Goal: Information Seeking & Learning: Learn about a topic

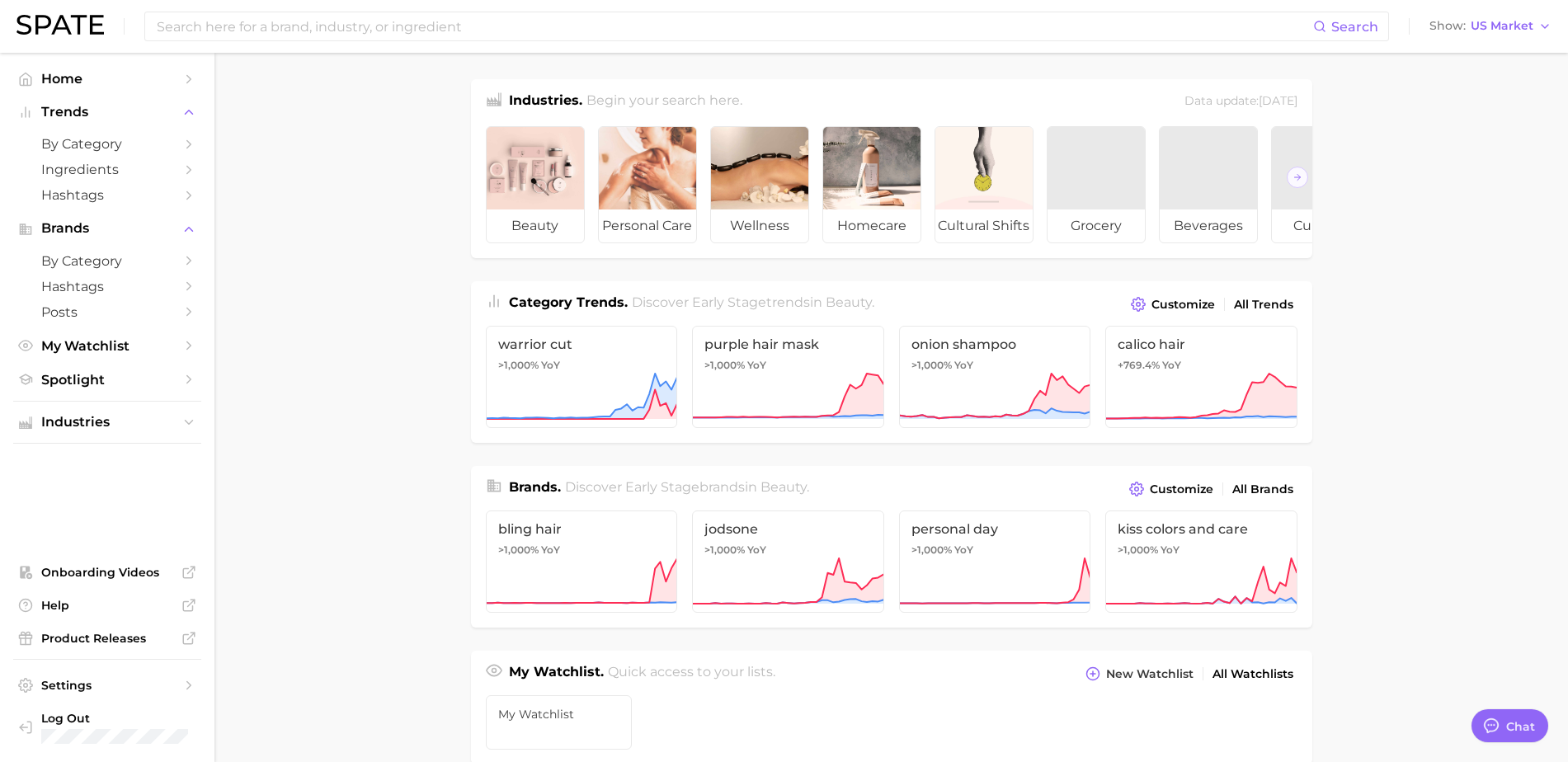
scroll to position [652, 0]
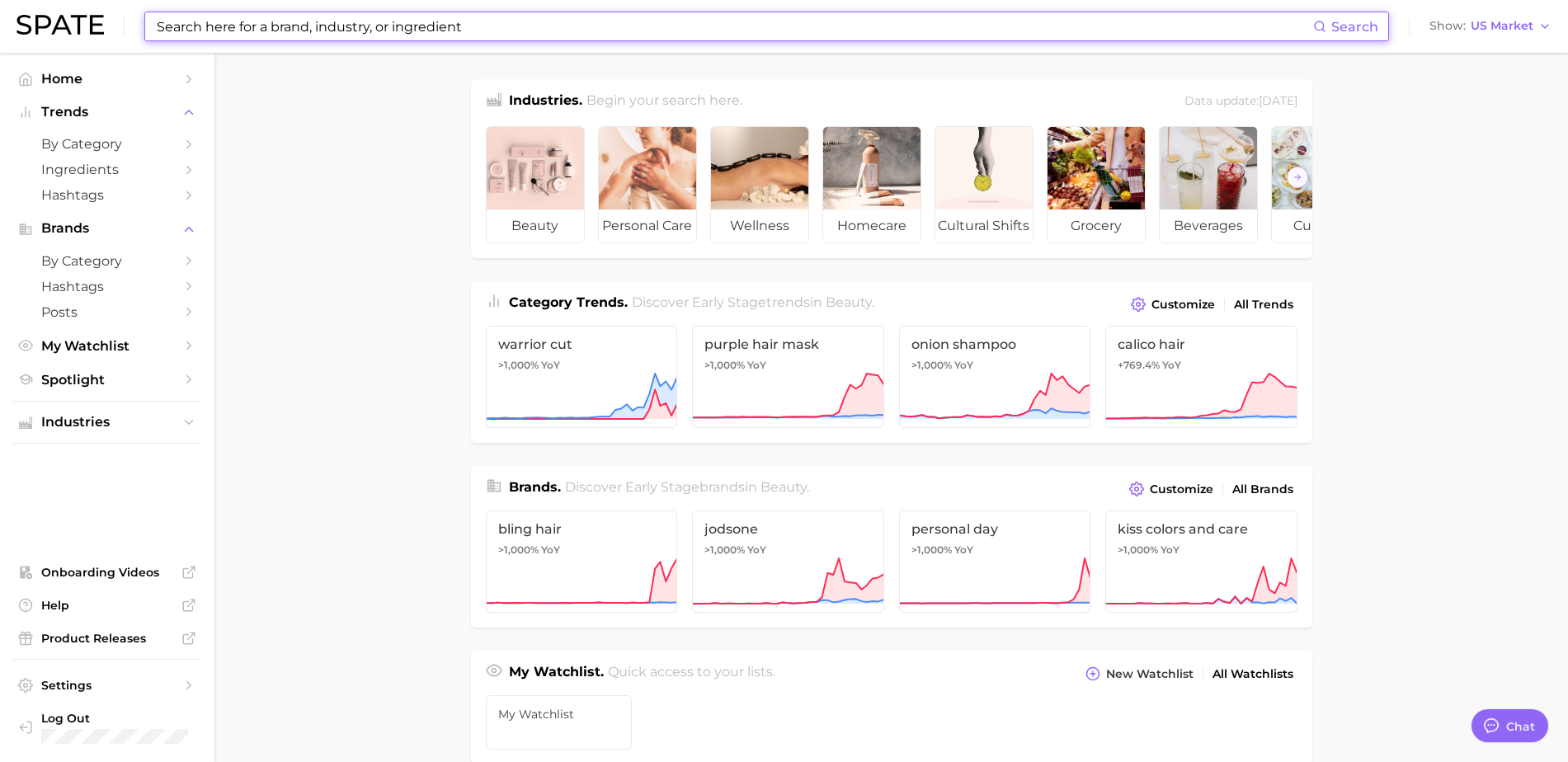
click at [281, 18] on input at bounding box center [734, 26] width 1158 height 28
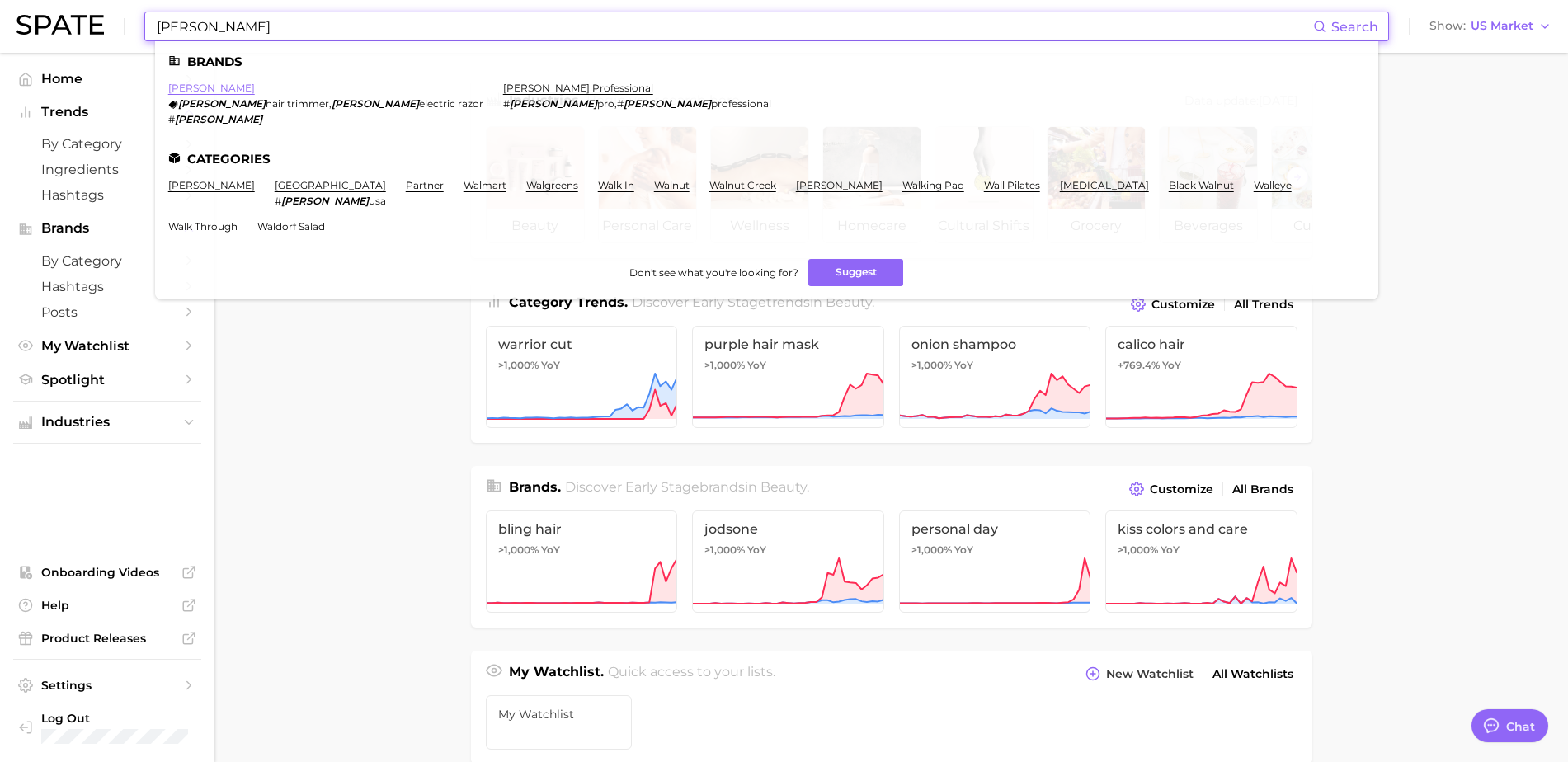
type input "wahl"
click at [189, 86] on link "wahl" at bounding box center [212, 88] width 86 height 12
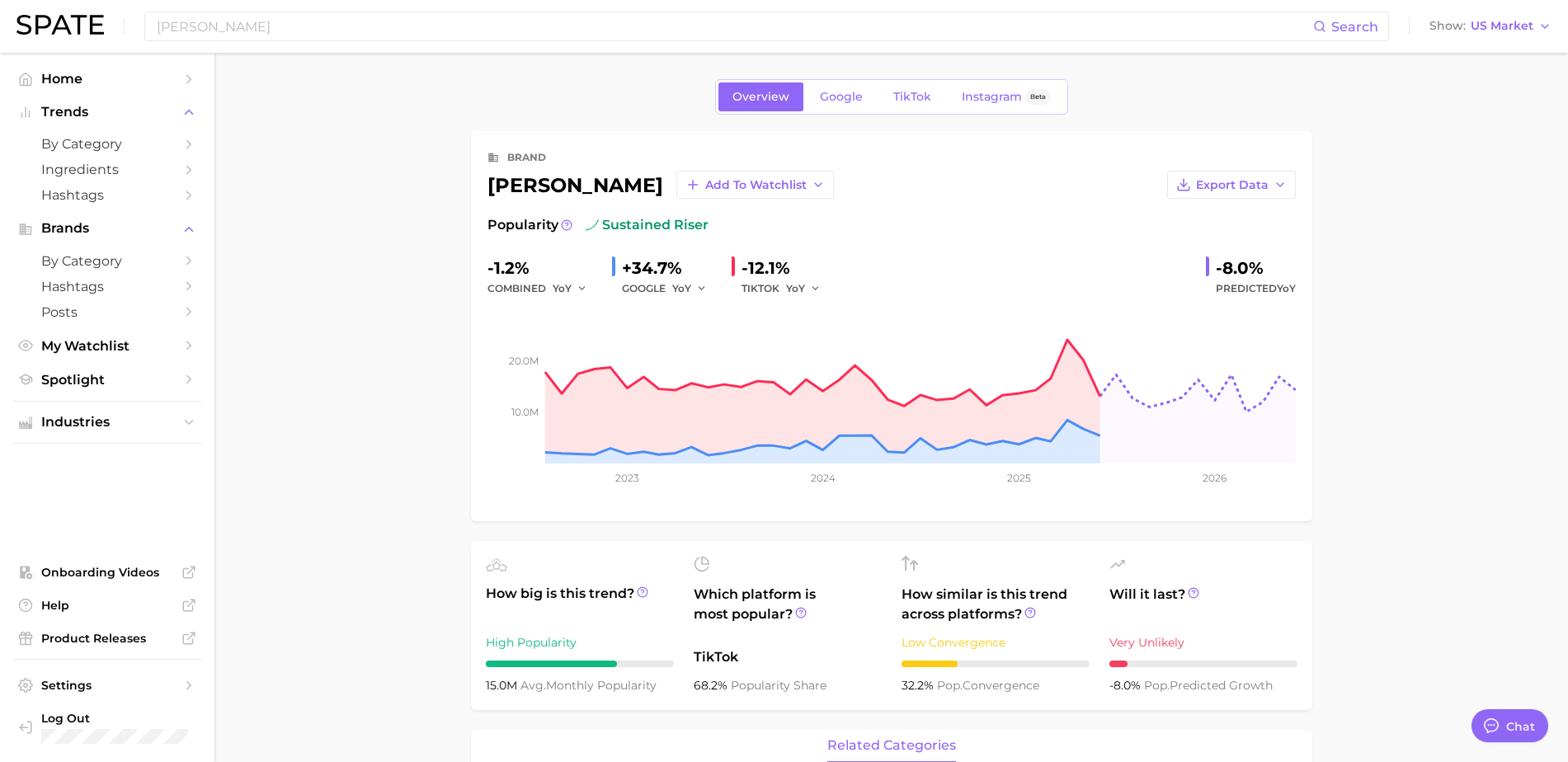
type textarea "x"
click at [832, 92] on span "Google" at bounding box center [841, 97] width 43 height 14
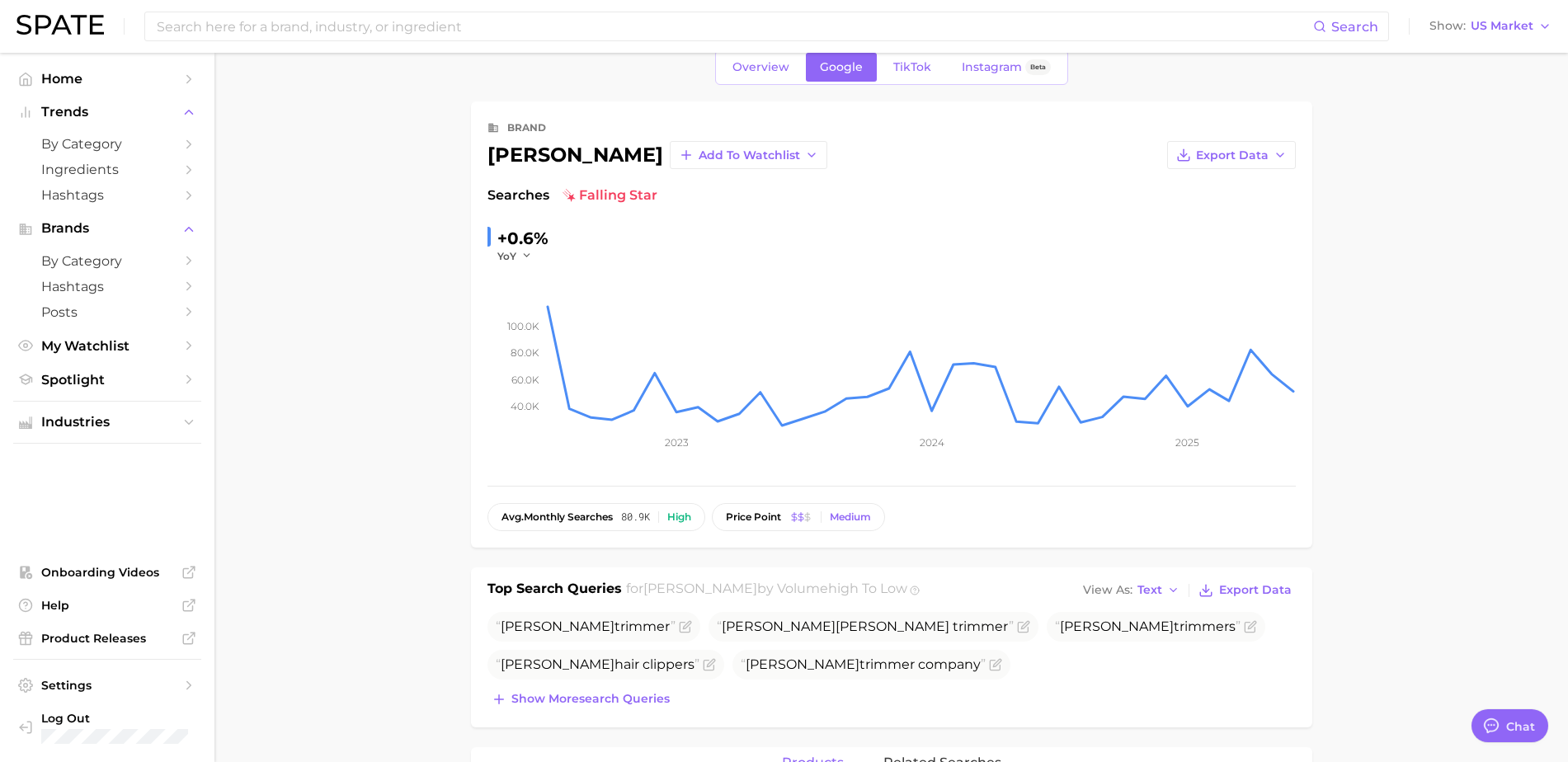
scroll to position [447, 0]
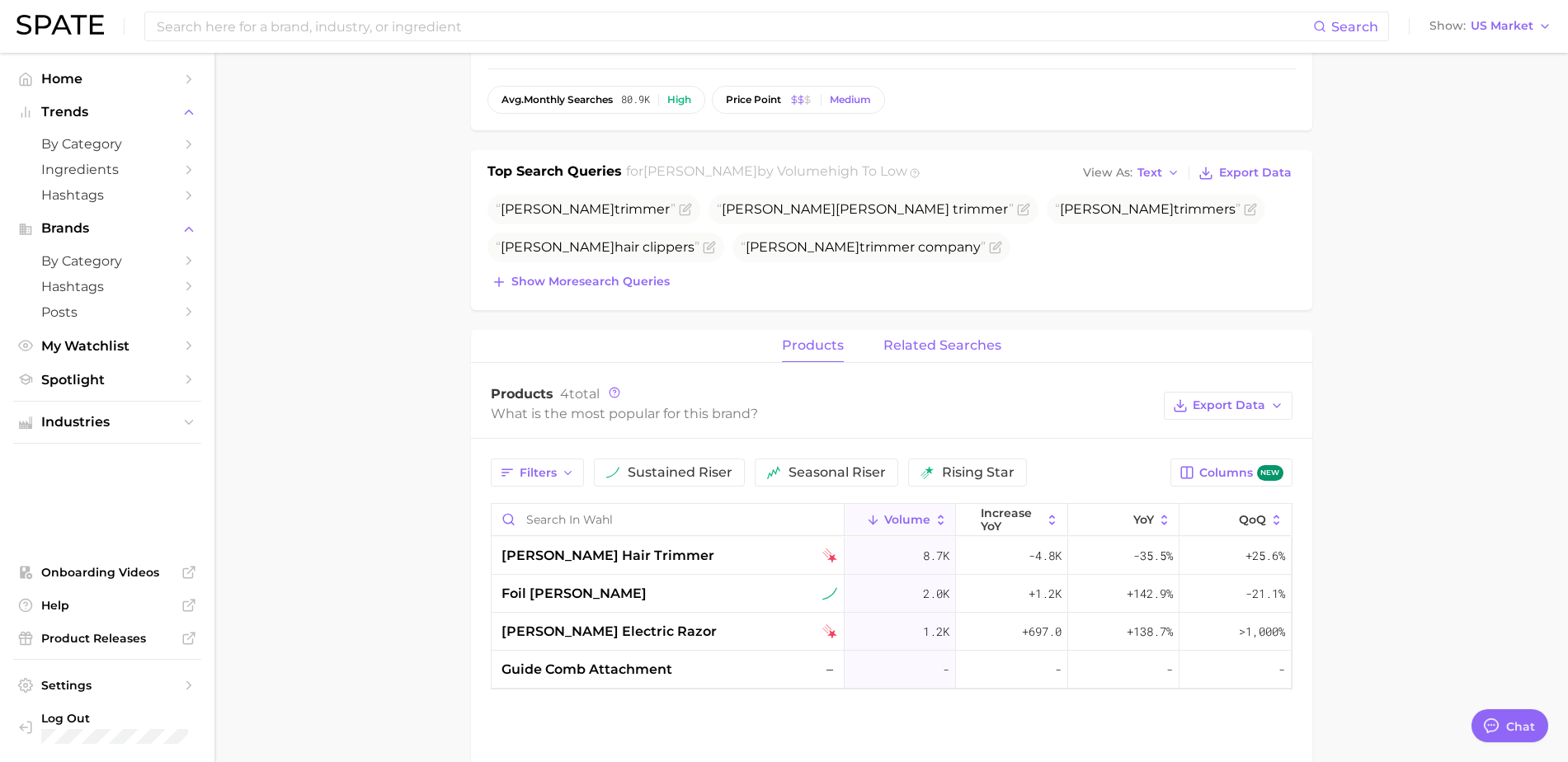
click at [913, 347] on span "related searches" at bounding box center [942, 345] width 118 height 15
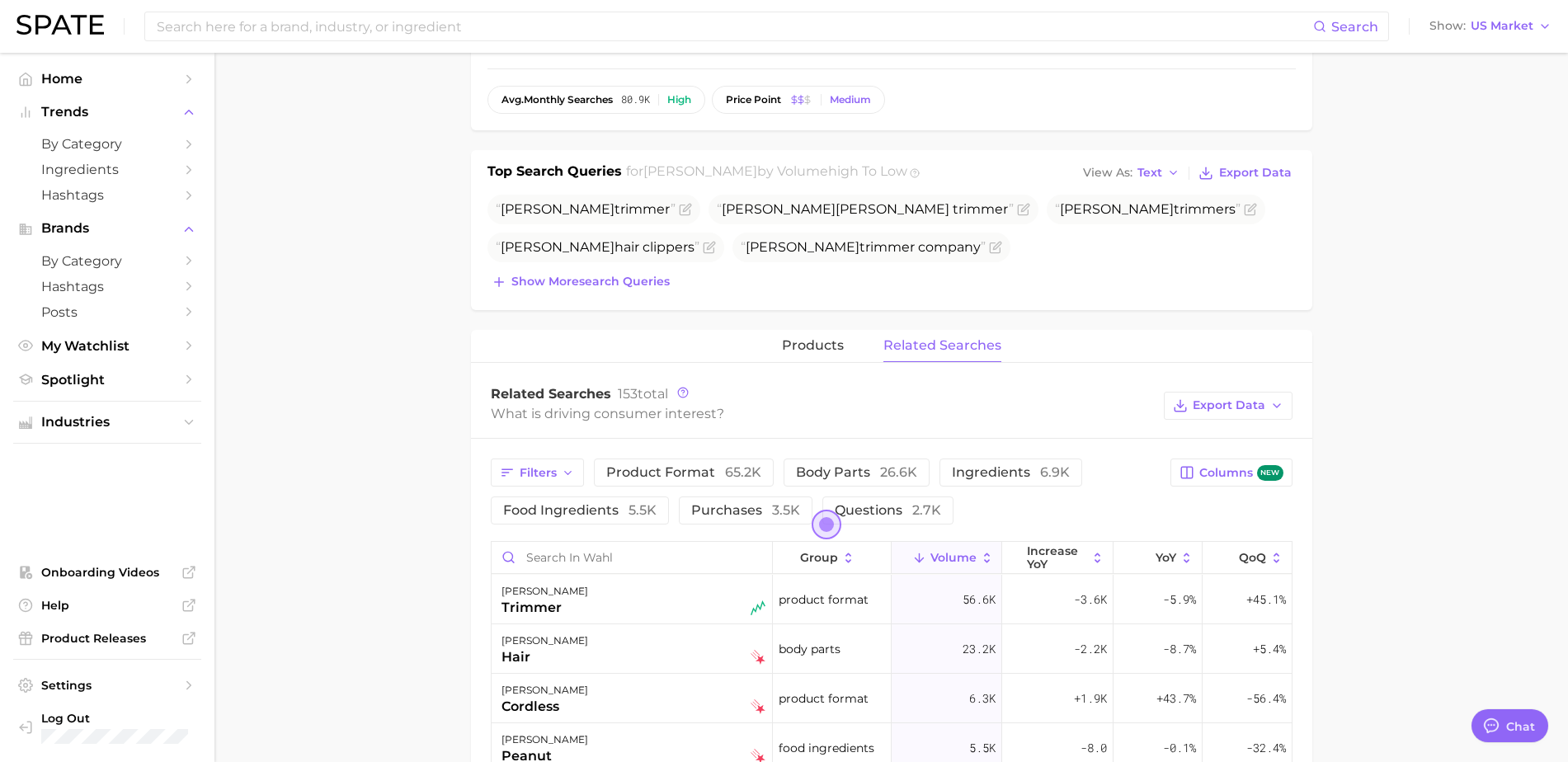
click at [292, 355] on main "Overview Google TikTok Instagram Beta brand wahl Add to Watchlist Export Data S…" at bounding box center [891, 505] width 1354 height 1799
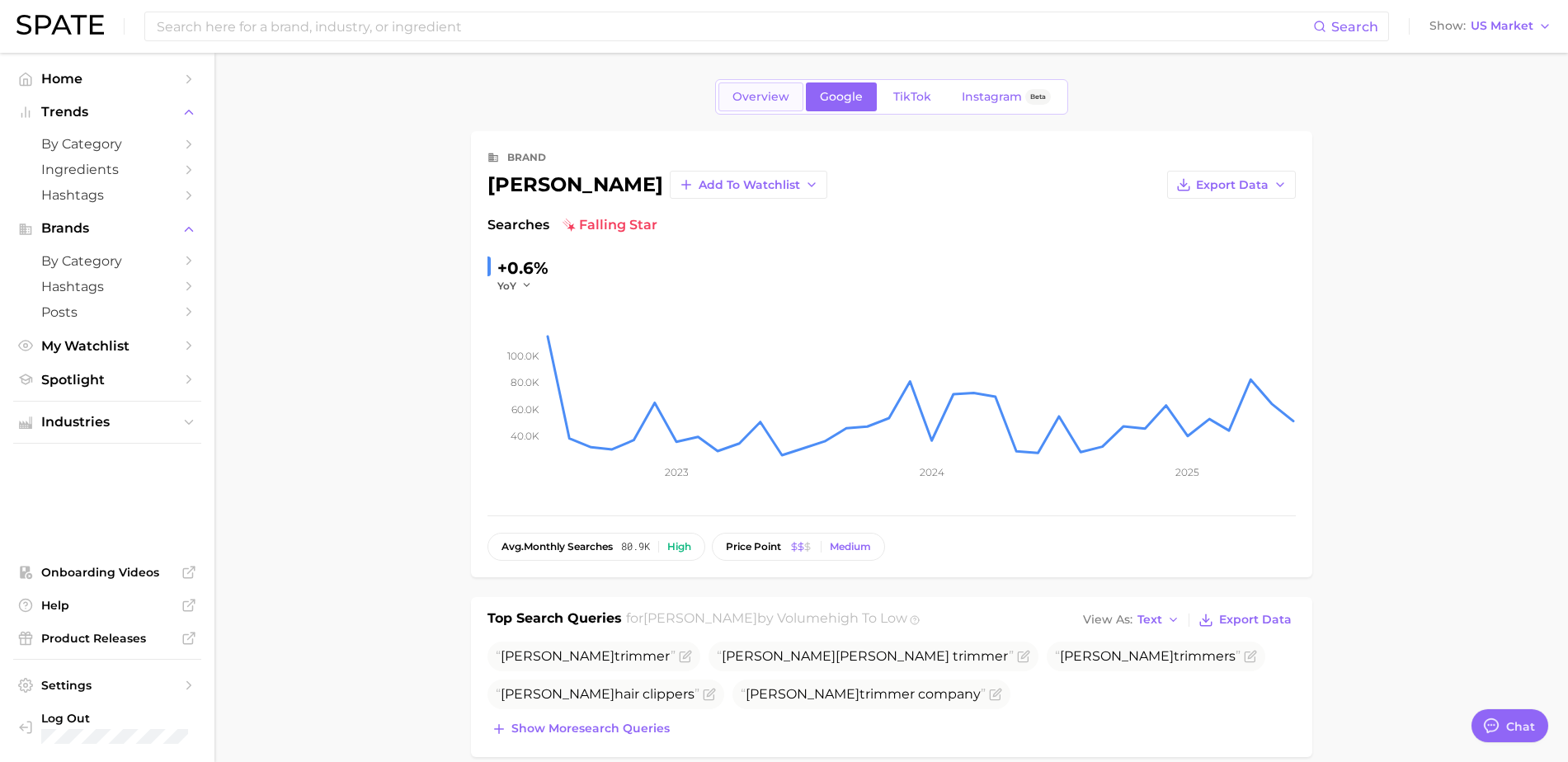
click at [759, 95] on span "Overview" at bounding box center [761, 97] width 57 height 14
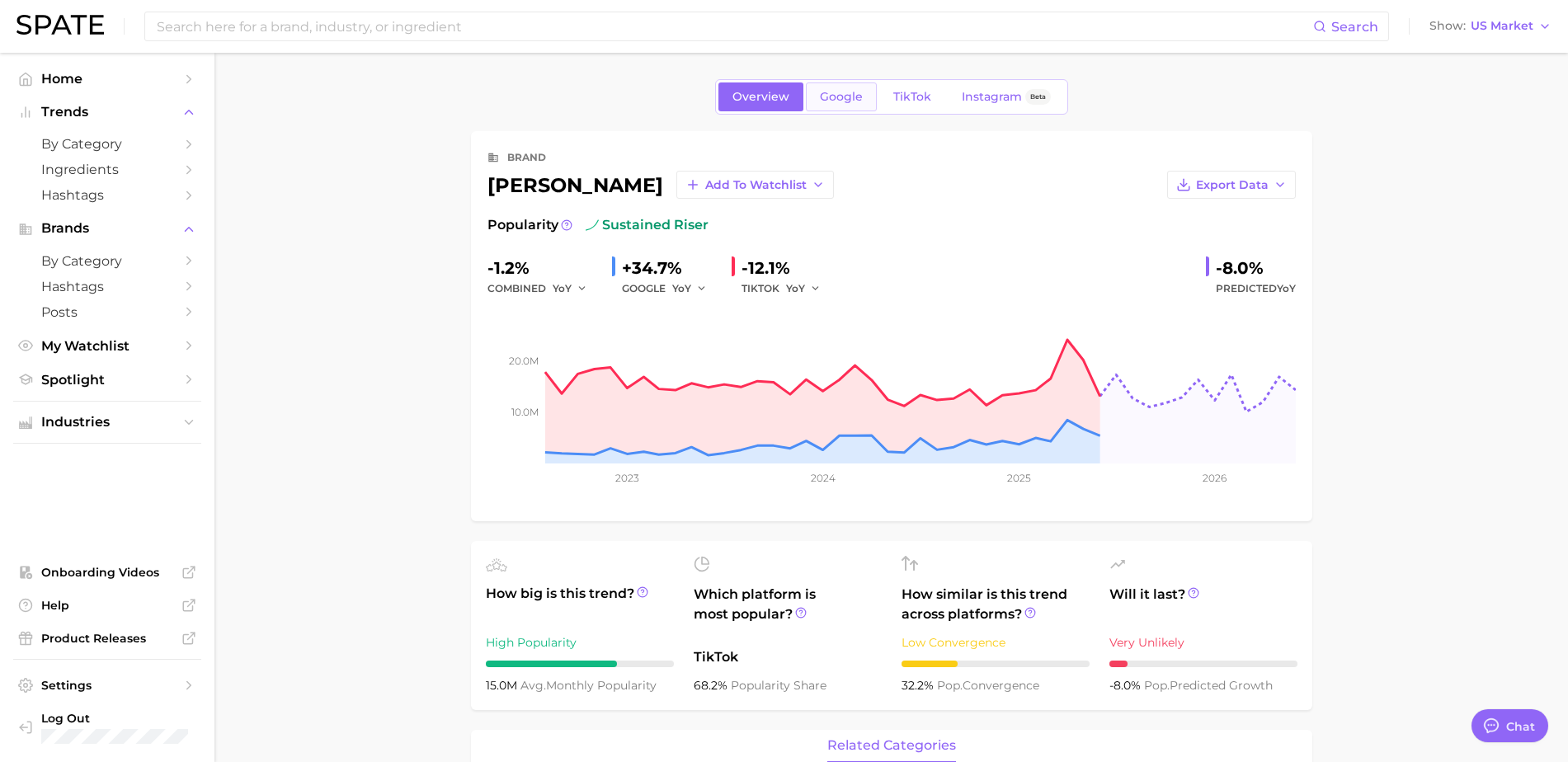
click at [834, 96] on span "Google" at bounding box center [841, 97] width 43 height 14
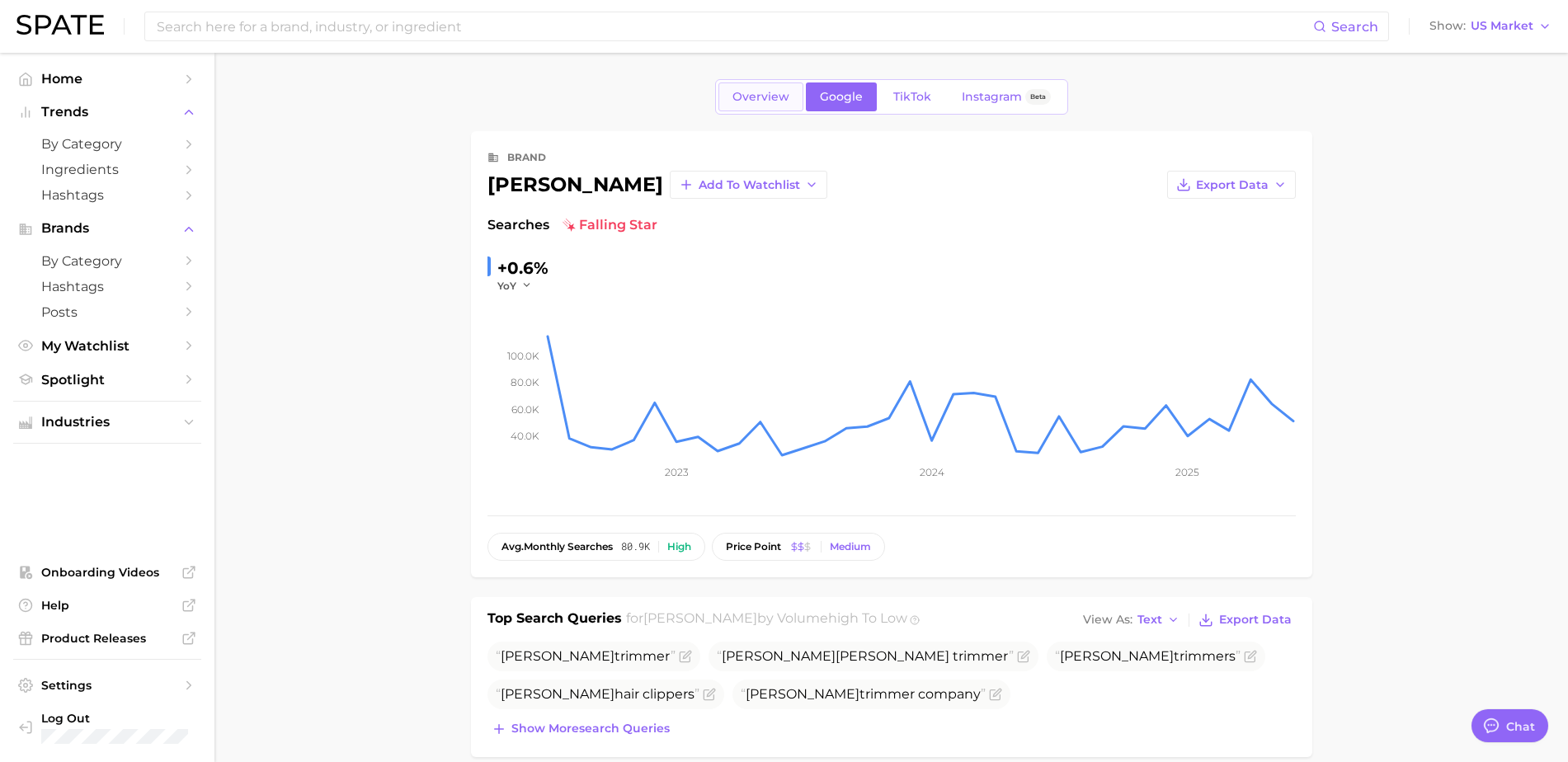
click at [758, 93] on span "Overview" at bounding box center [761, 97] width 57 height 14
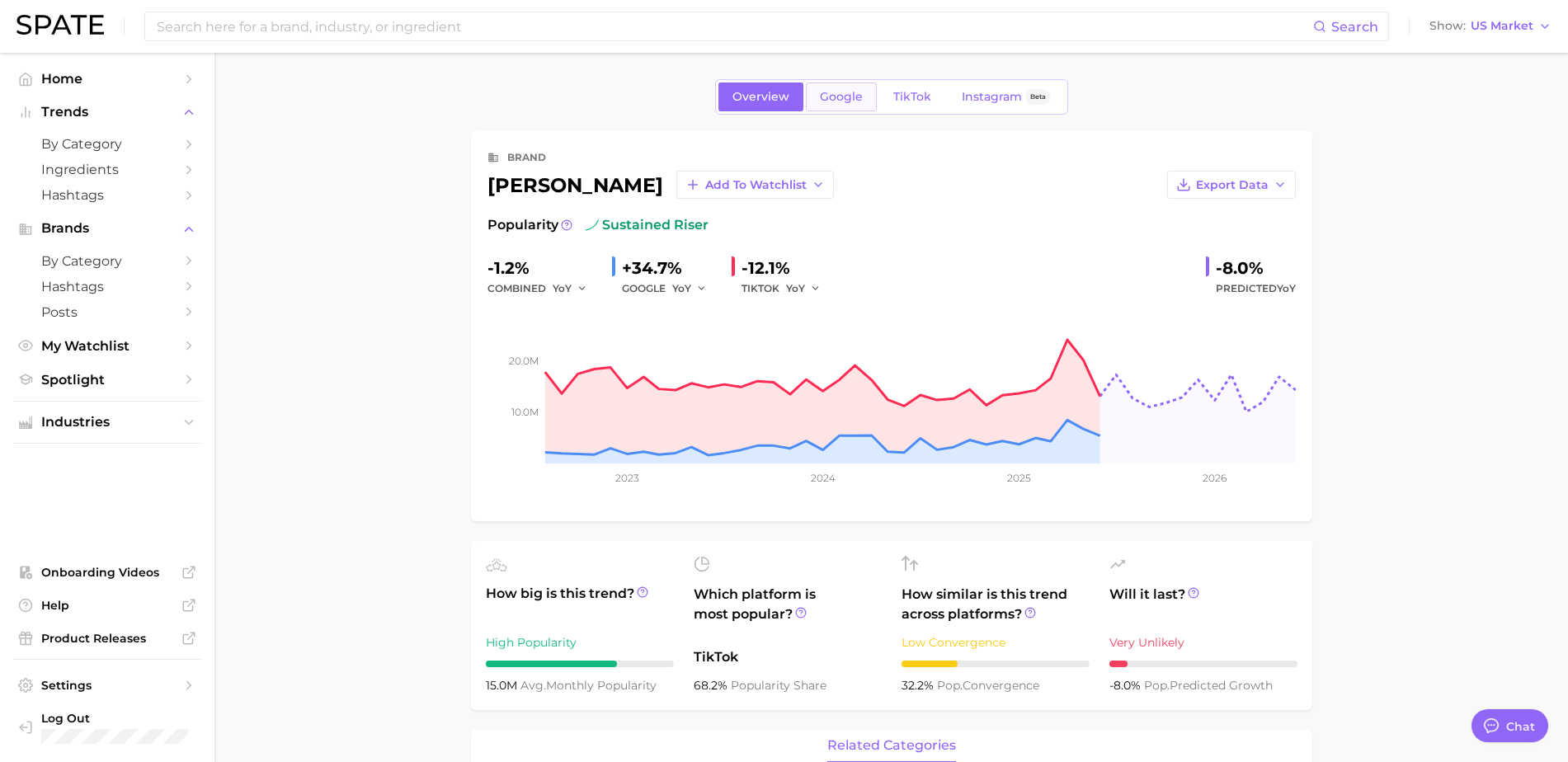
click at [820, 102] on span "Google" at bounding box center [841, 97] width 43 height 14
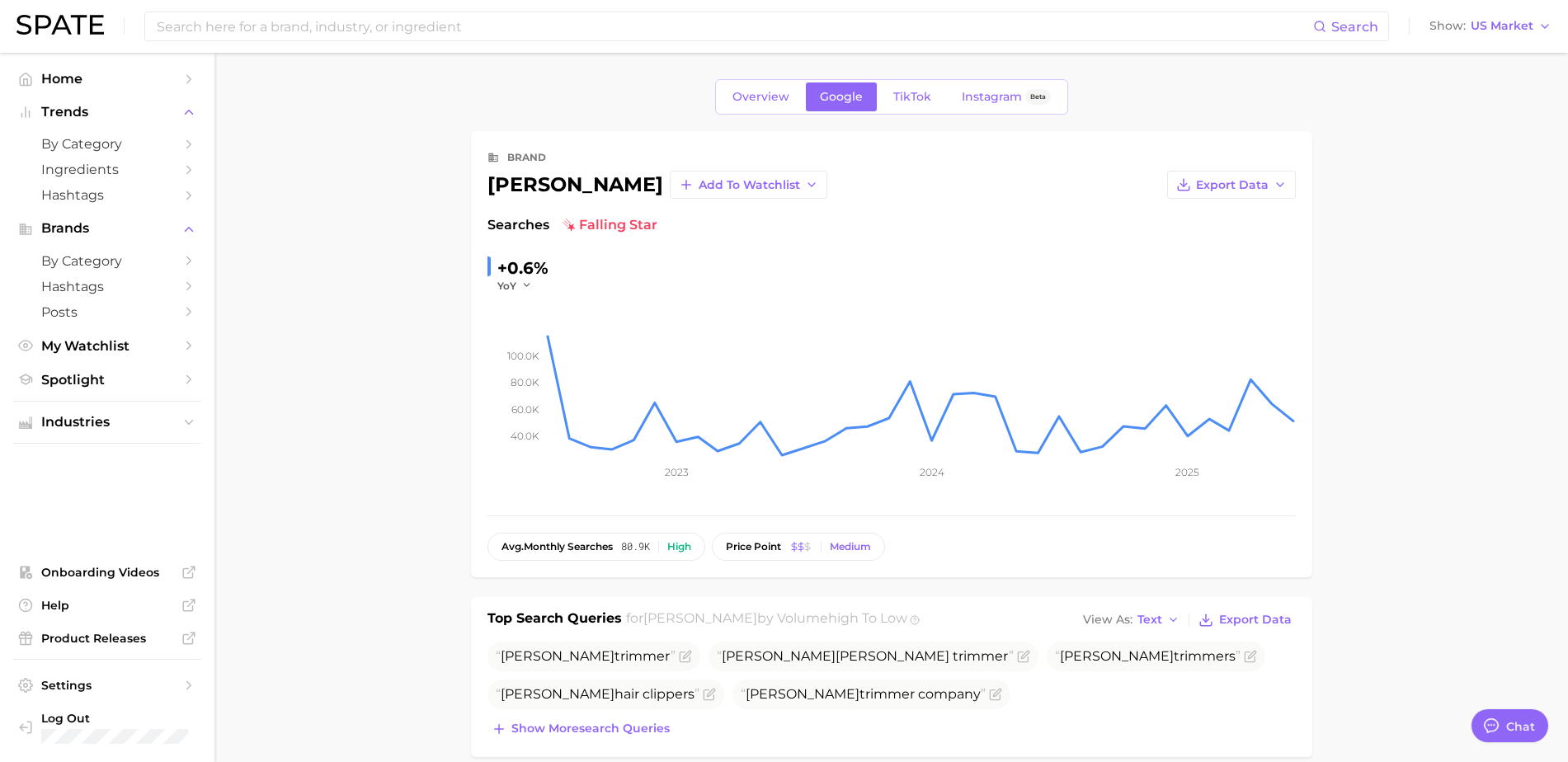
scroll to position [447, 0]
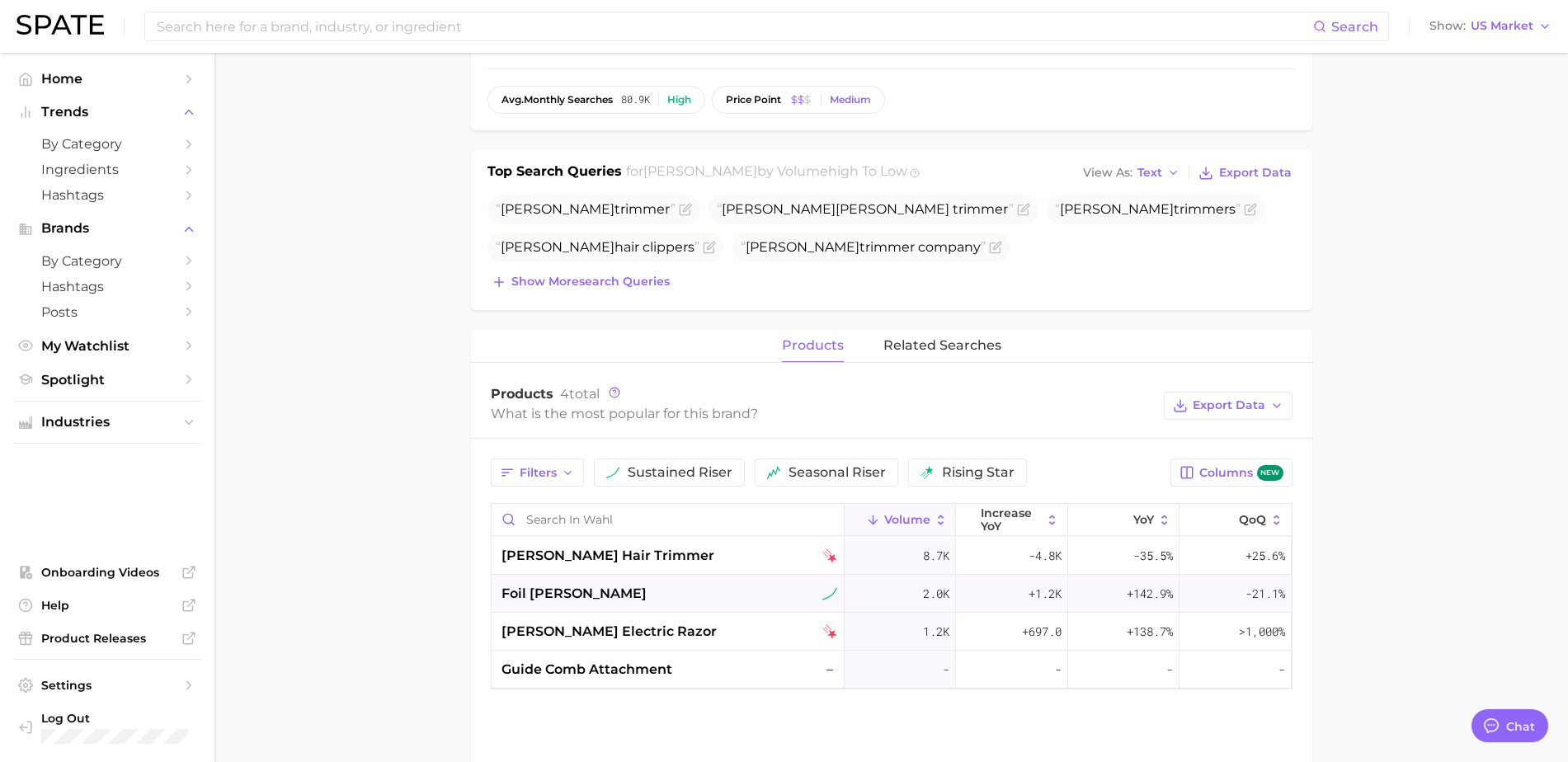
click at [553, 591] on span "foil shaver" at bounding box center [574, 594] width 146 height 19
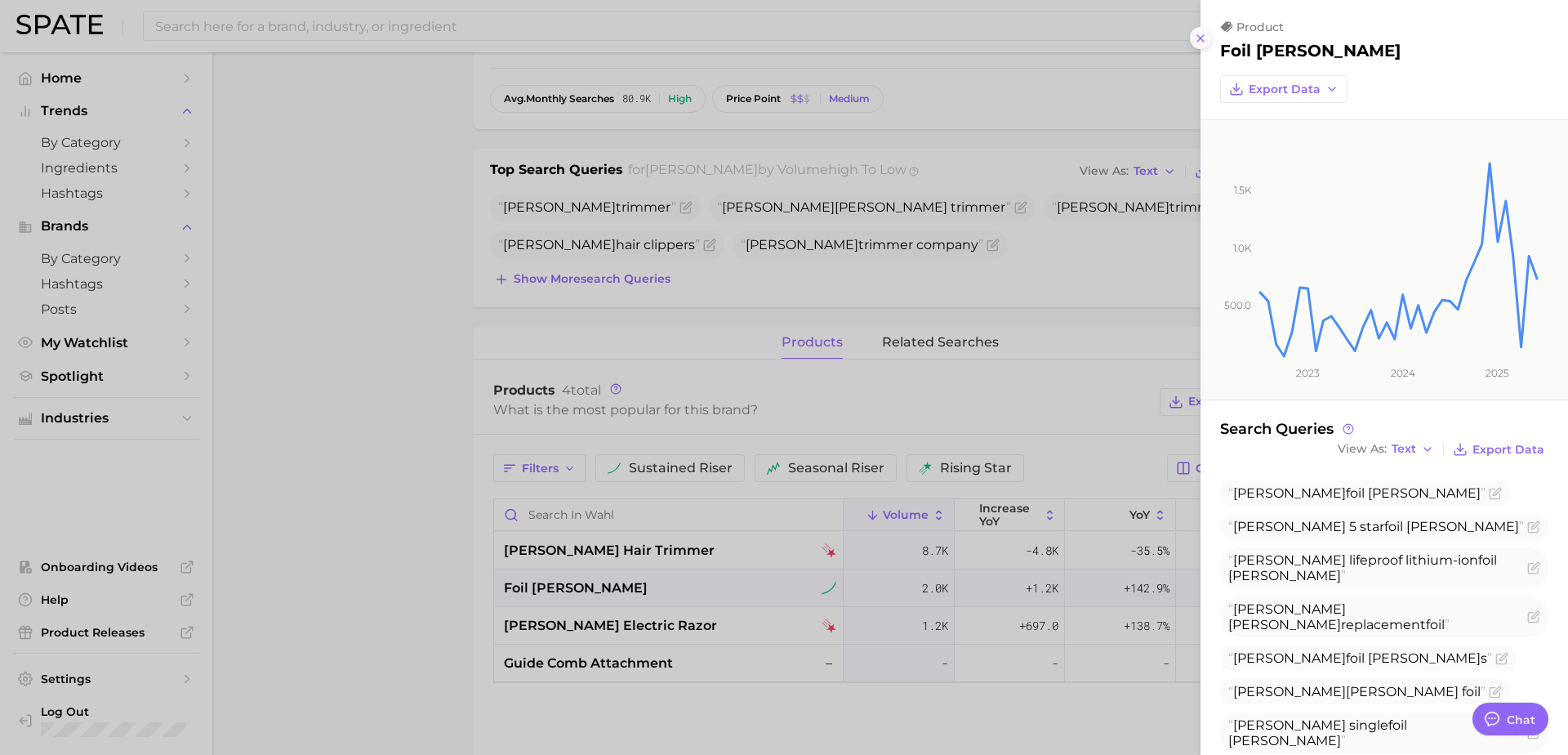
click at [1201, 34] on icon at bounding box center [1200, 38] width 13 height 13
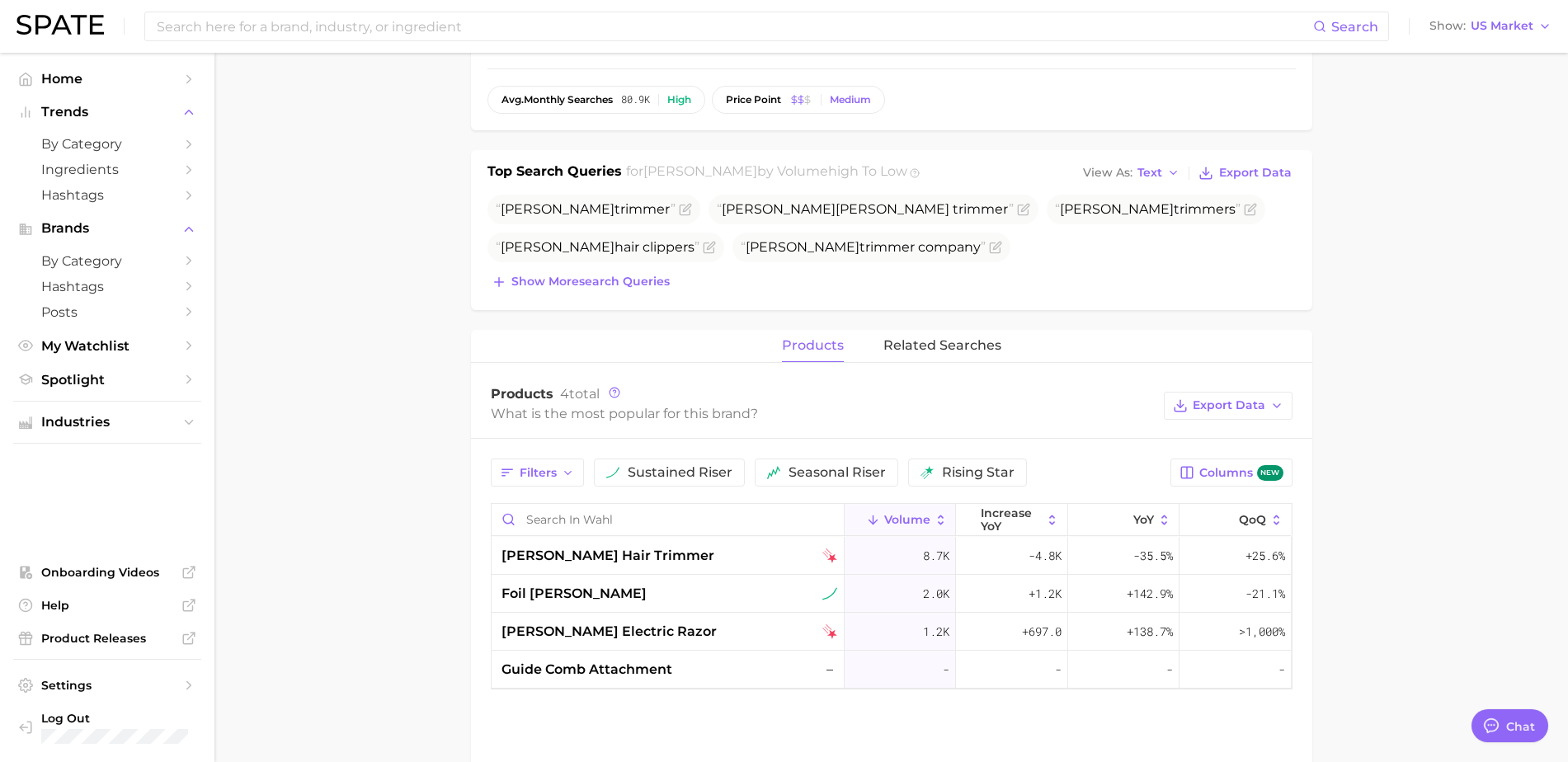
scroll to position [0, 0]
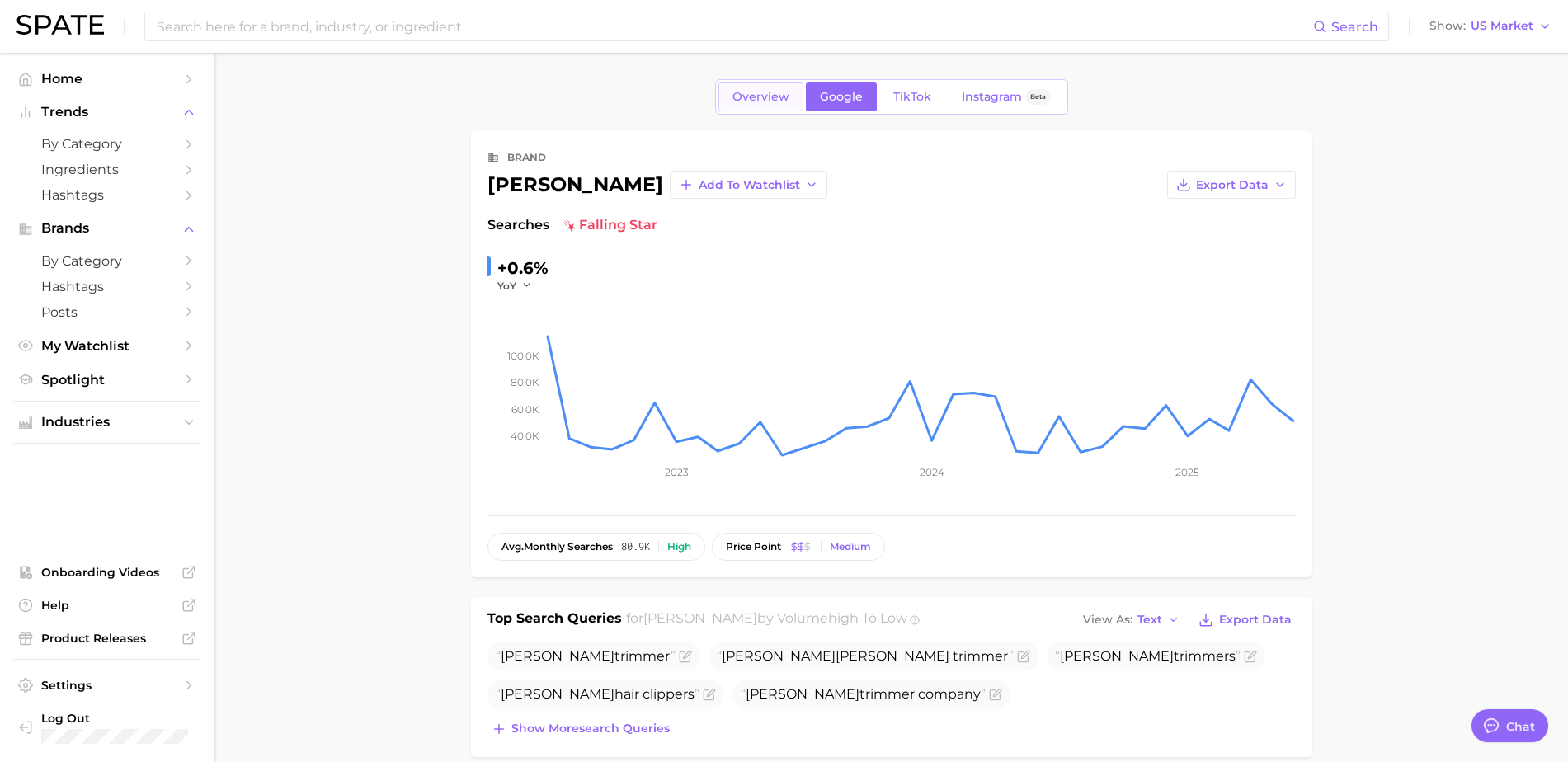
click at [742, 97] on span "Overview" at bounding box center [761, 97] width 57 height 14
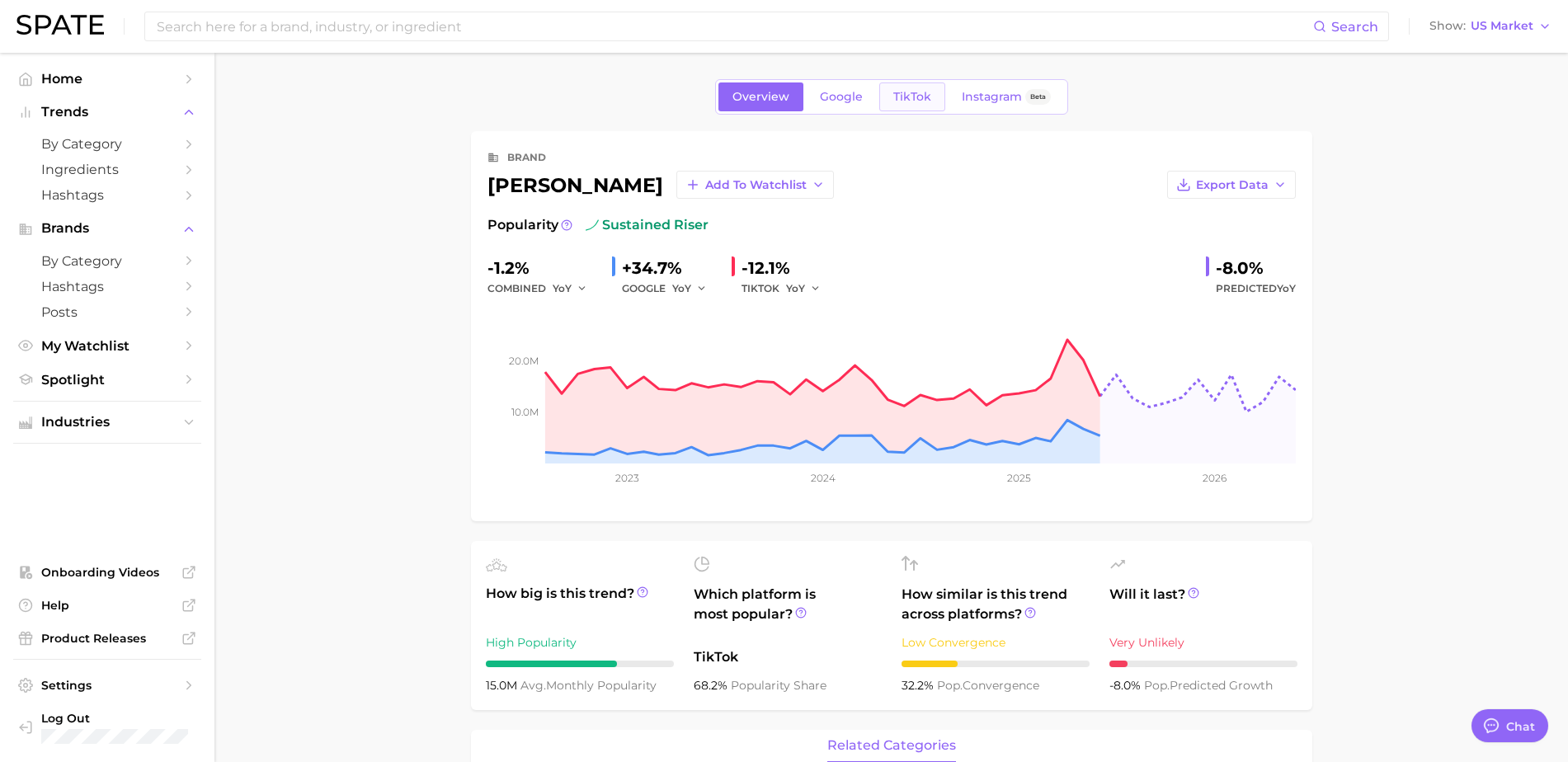
click at [895, 107] on link "TikTok" at bounding box center [912, 96] width 66 height 29
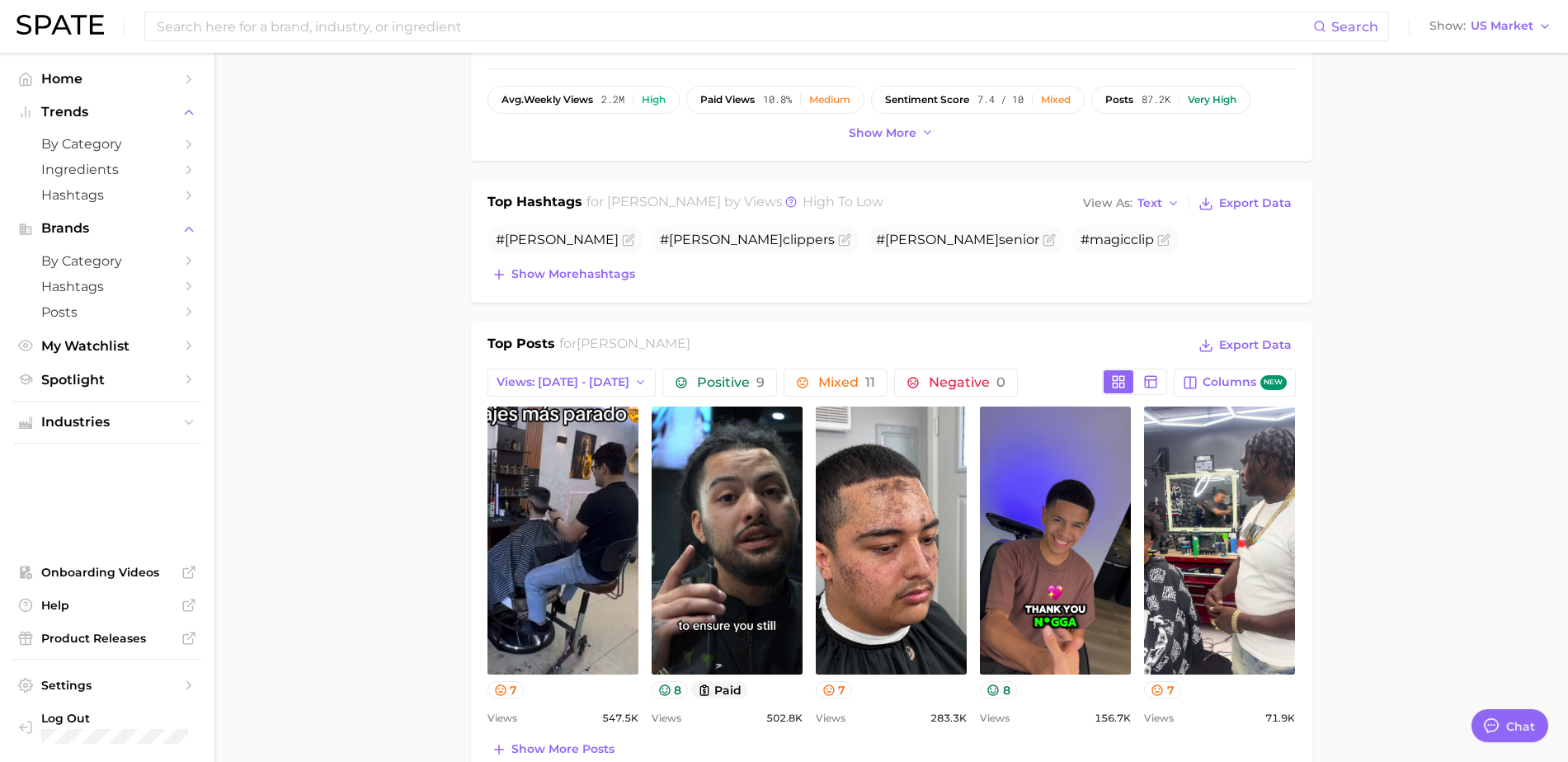
click at [1383, 381] on main "Overview Google TikTok Instagram Beta brand wahl Add to Watchlist Export Data V…" at bounding box center [891, 739] width 1354 height 2267
type textarea "x"
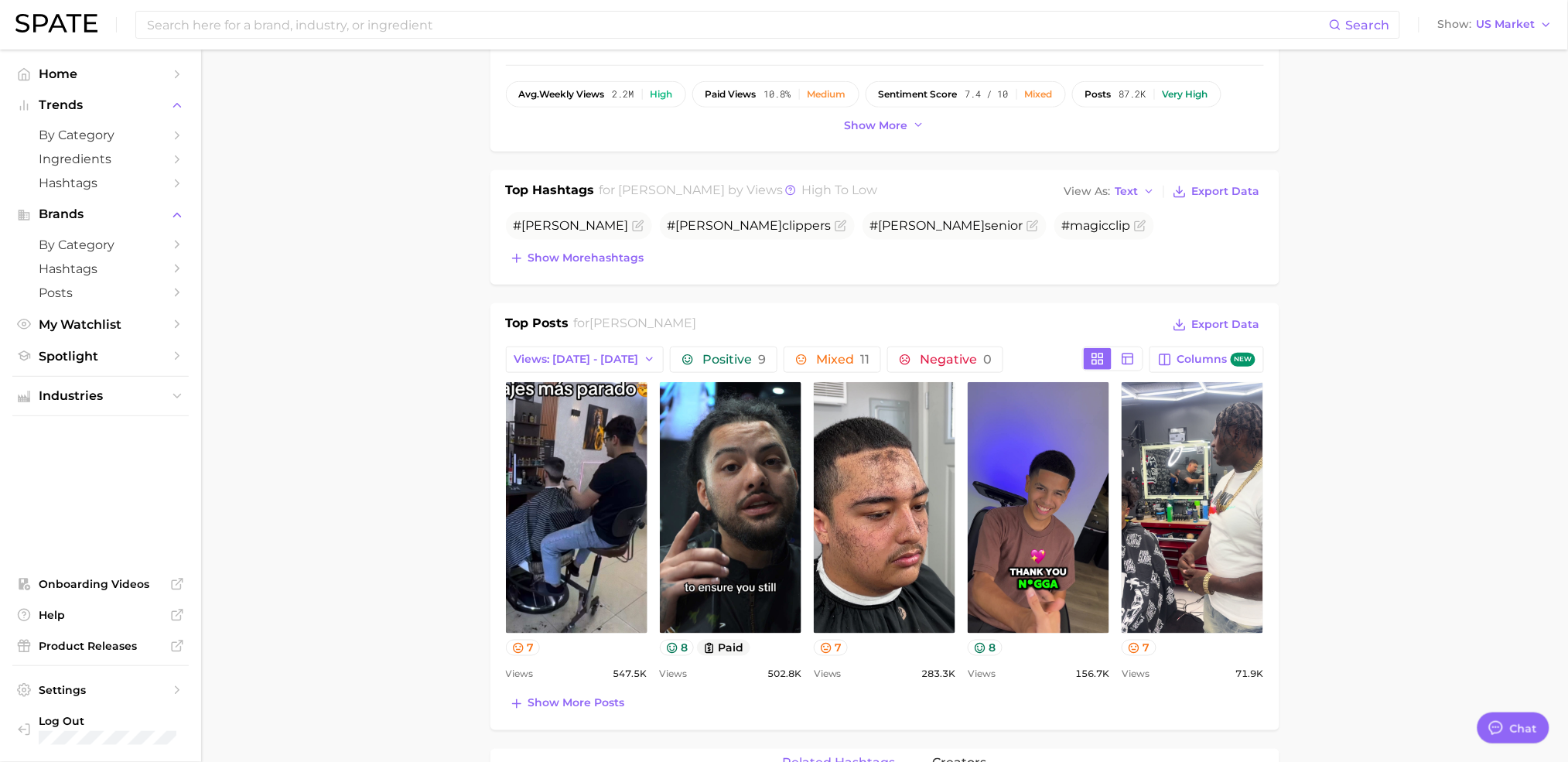
scroll to position [611, 0]
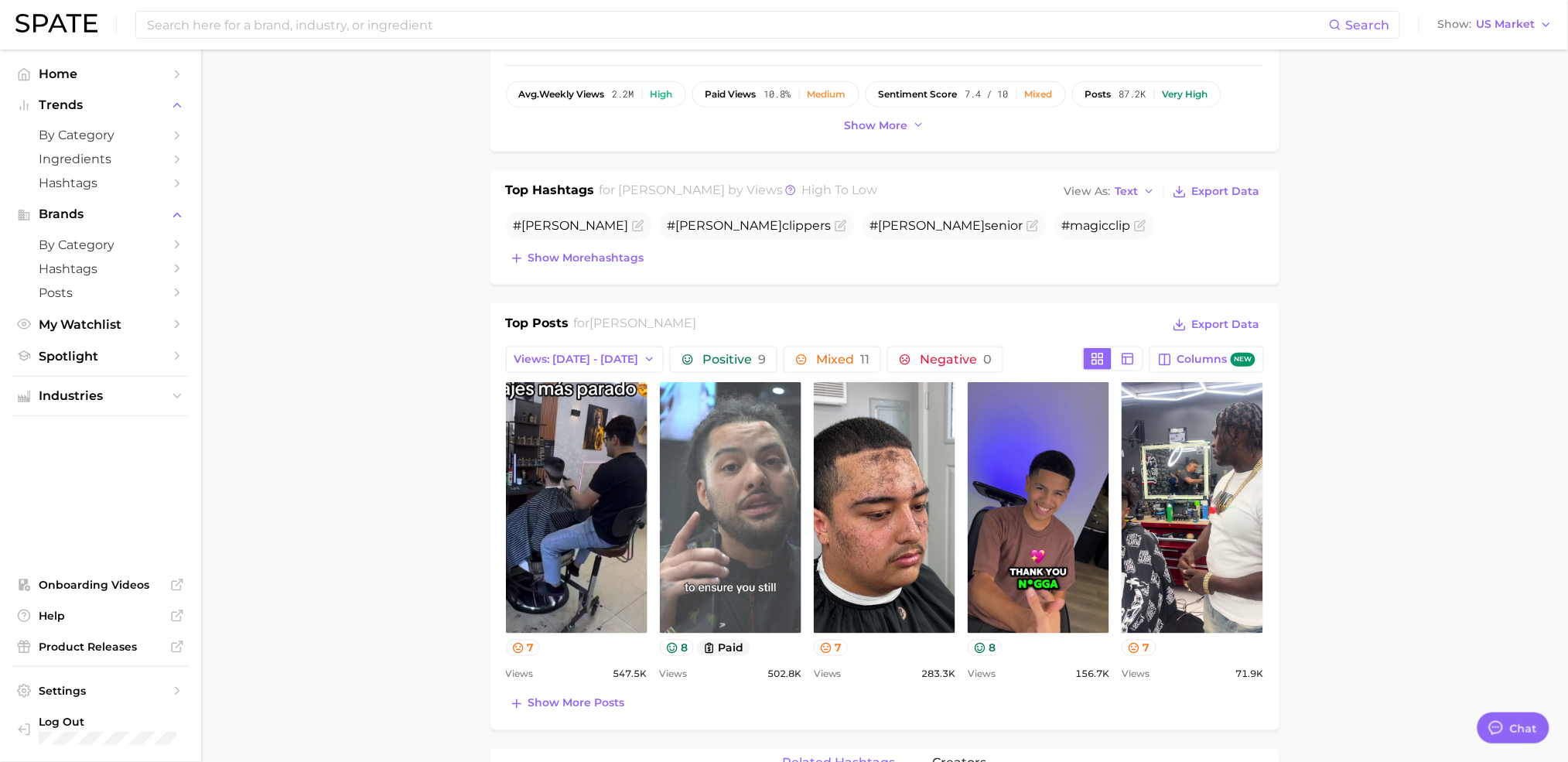
click at [711, 486] on link "view post on TikTok" at bounding box center [730, 508] width 141 height 252
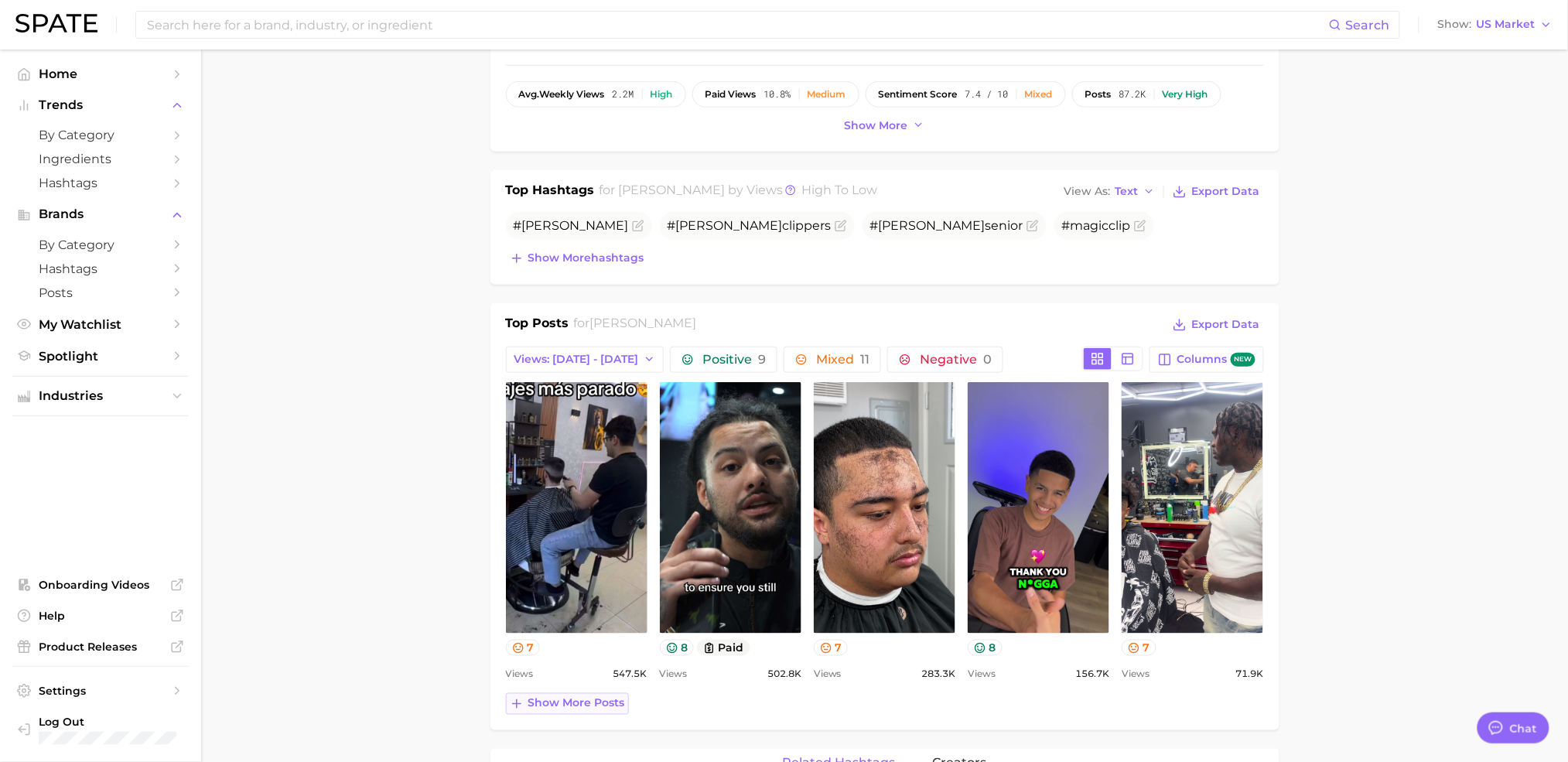
click at [561, 706] on span "Show more posts" at bounding box center [576, 703] width 97 height 13
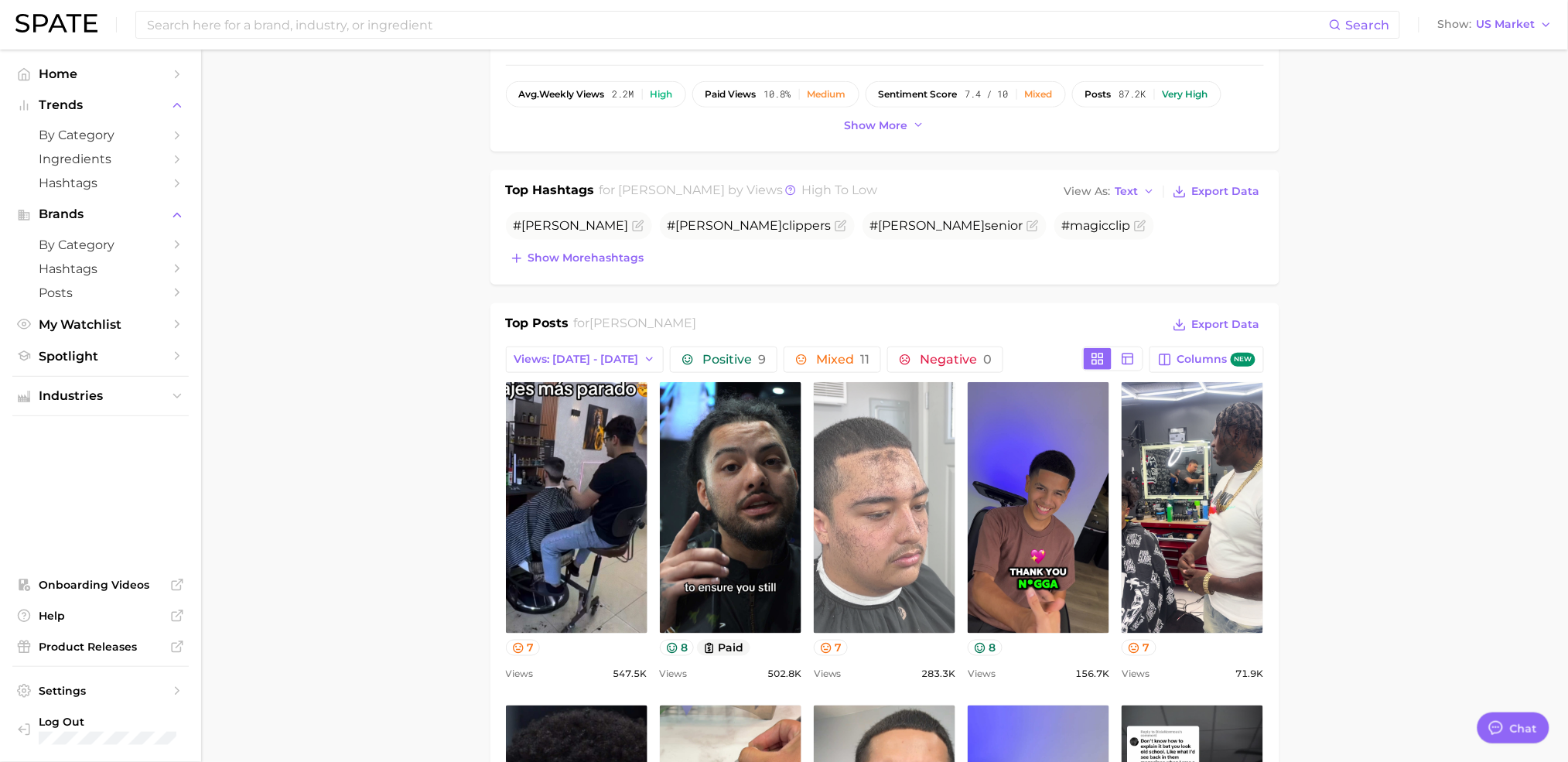
scroll to position [865, 0]
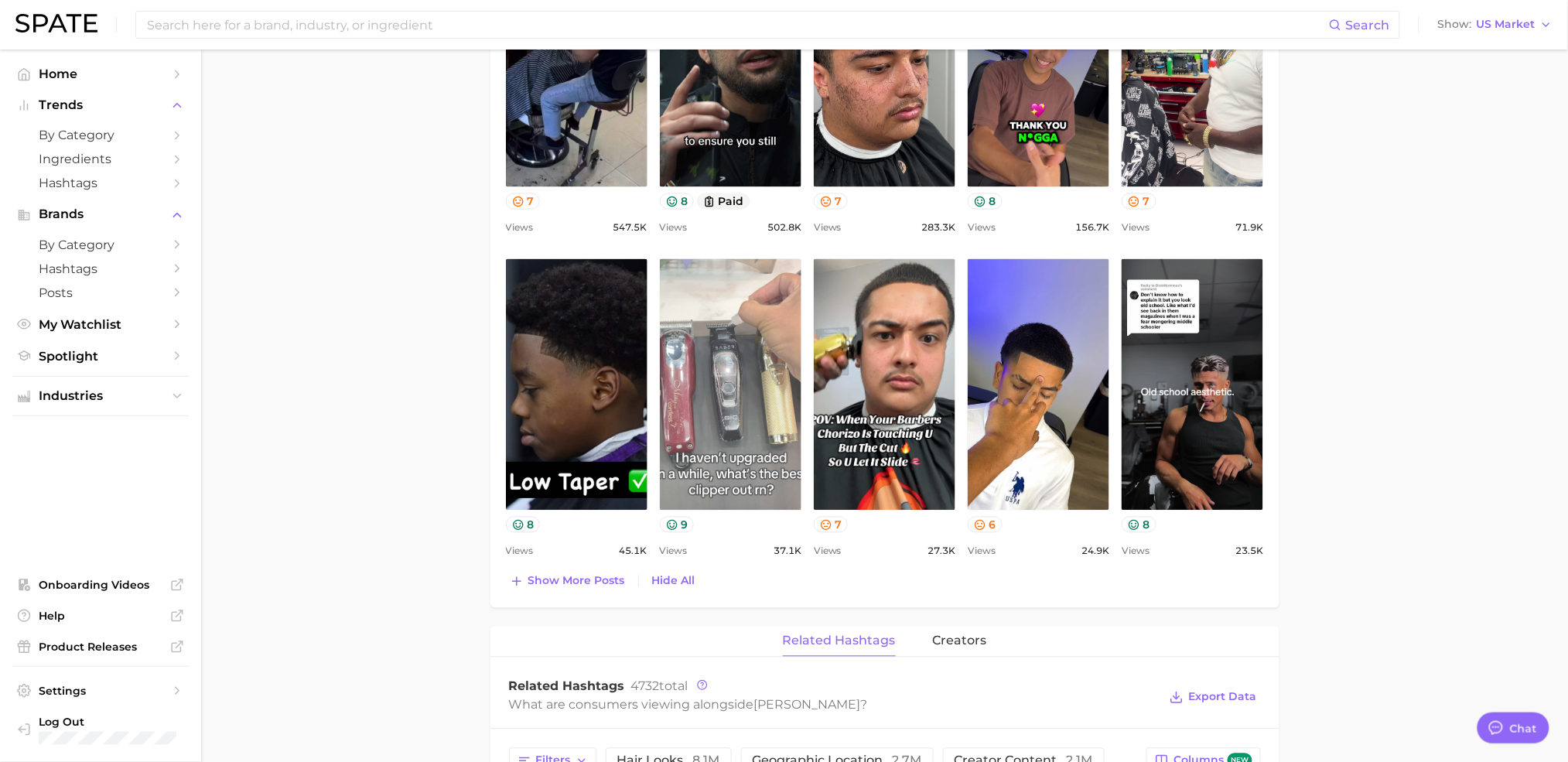
click at [760, 408] on link "view post on TikTok" at bounding box center [730, 385] width 141 height 252
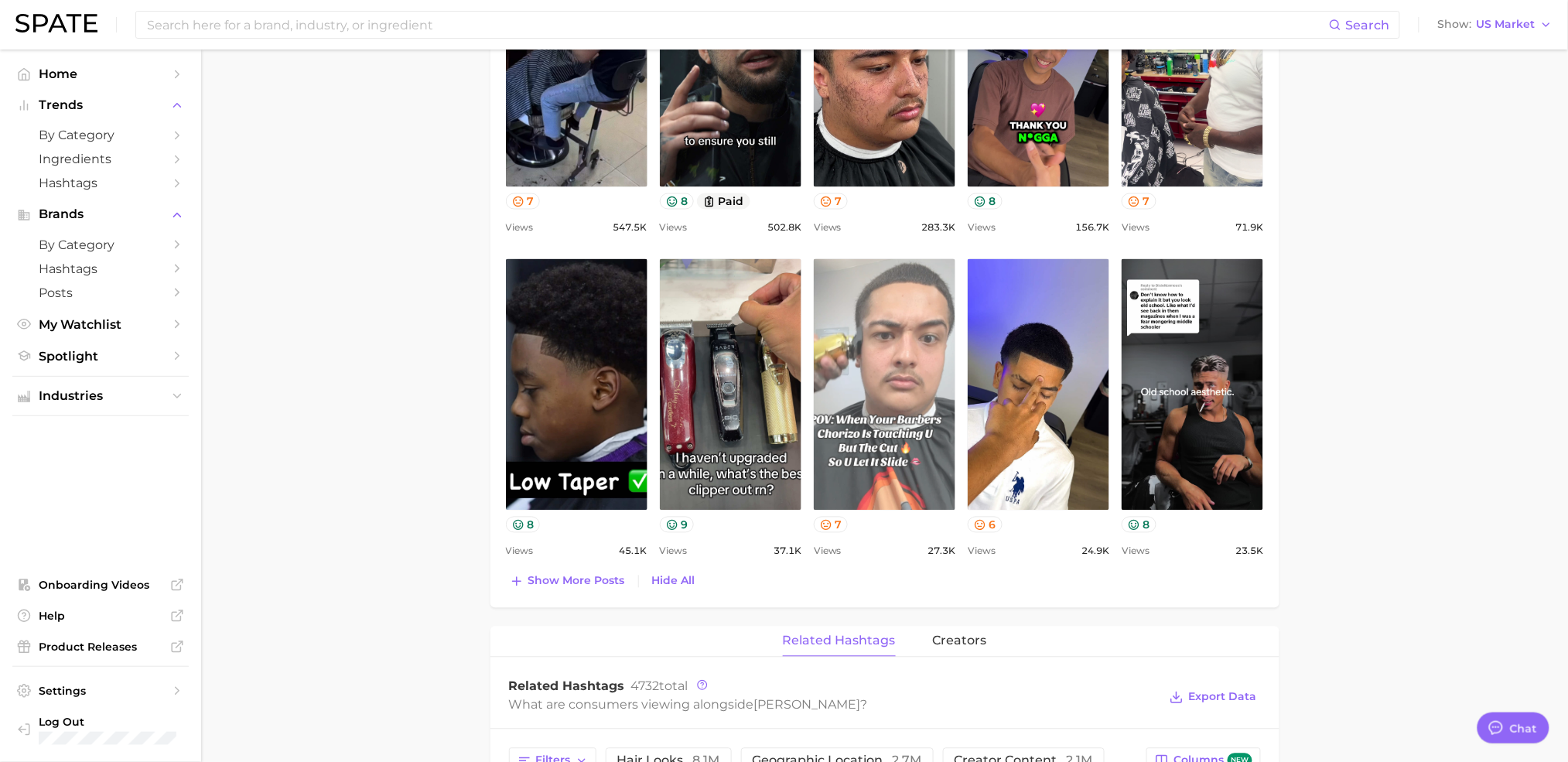
click at [875, 361] on link "view post on TikTok" at bounding box center [884, 385] width 141 height 252
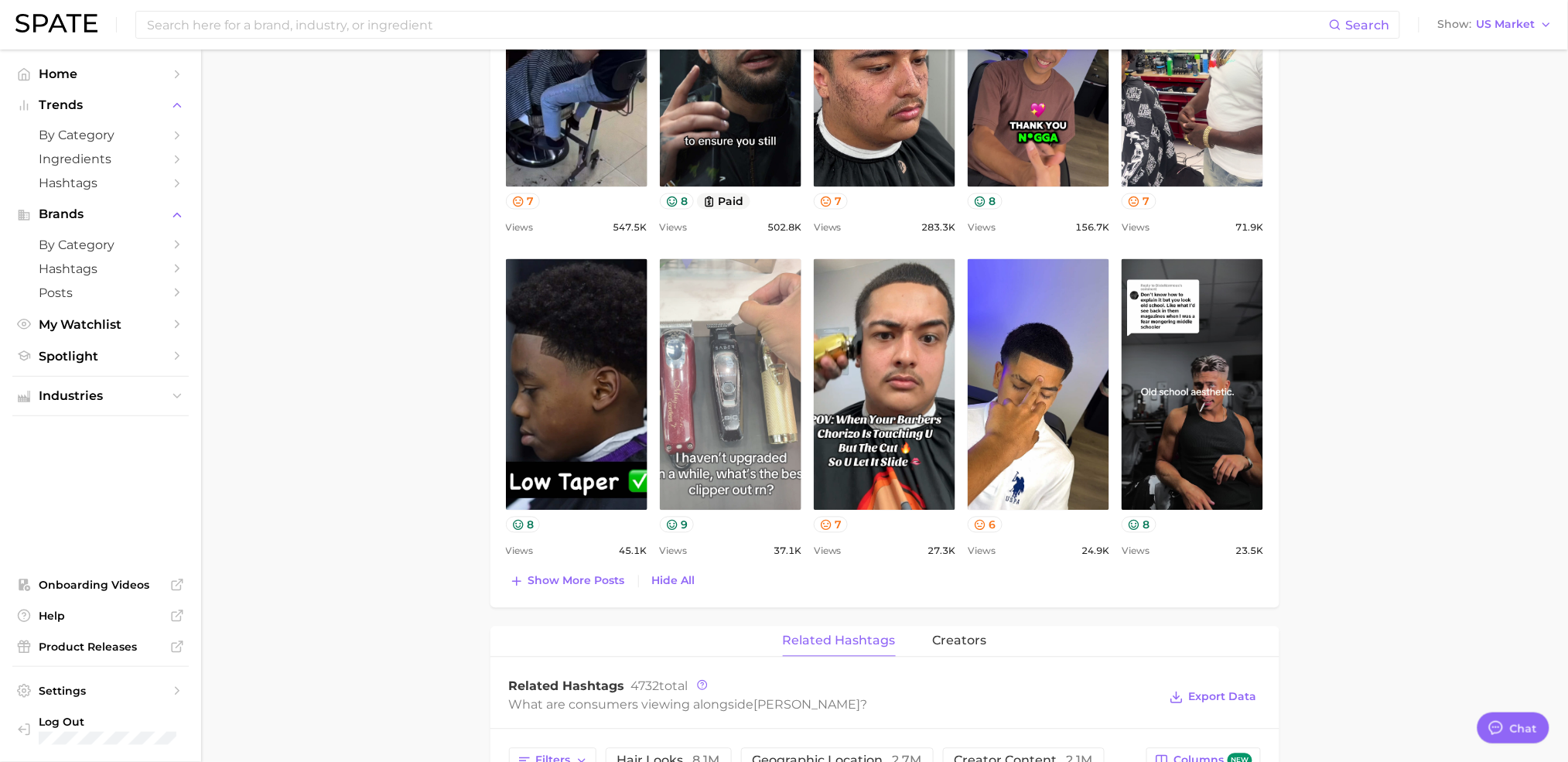
click at [735, 389] on link "view post on TikTok" at bounding box center [730, 385] width 141 height 252
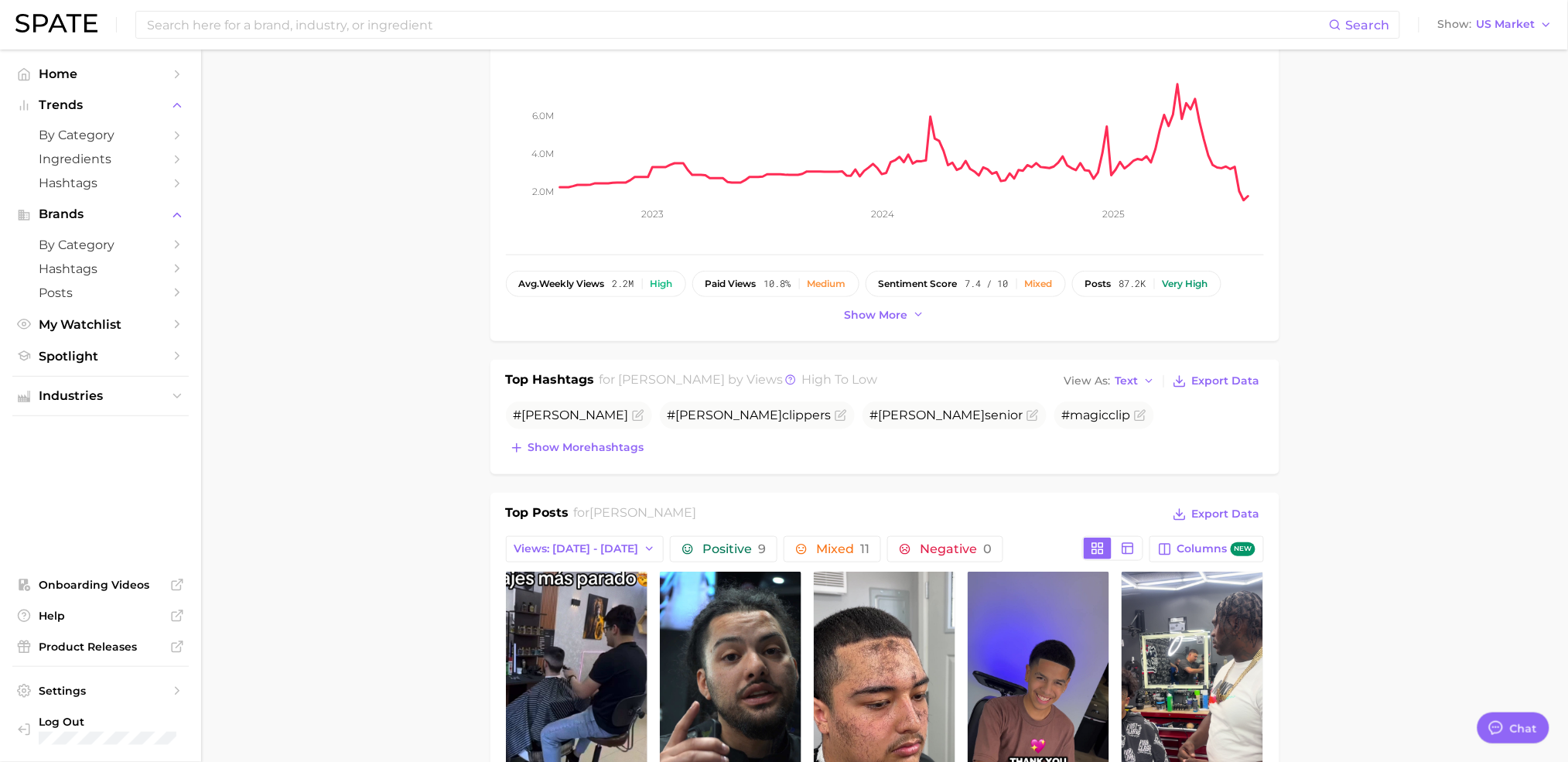
scroll to position [447, 0]
